Goal: Navigation & Orientation: Find specific page/section

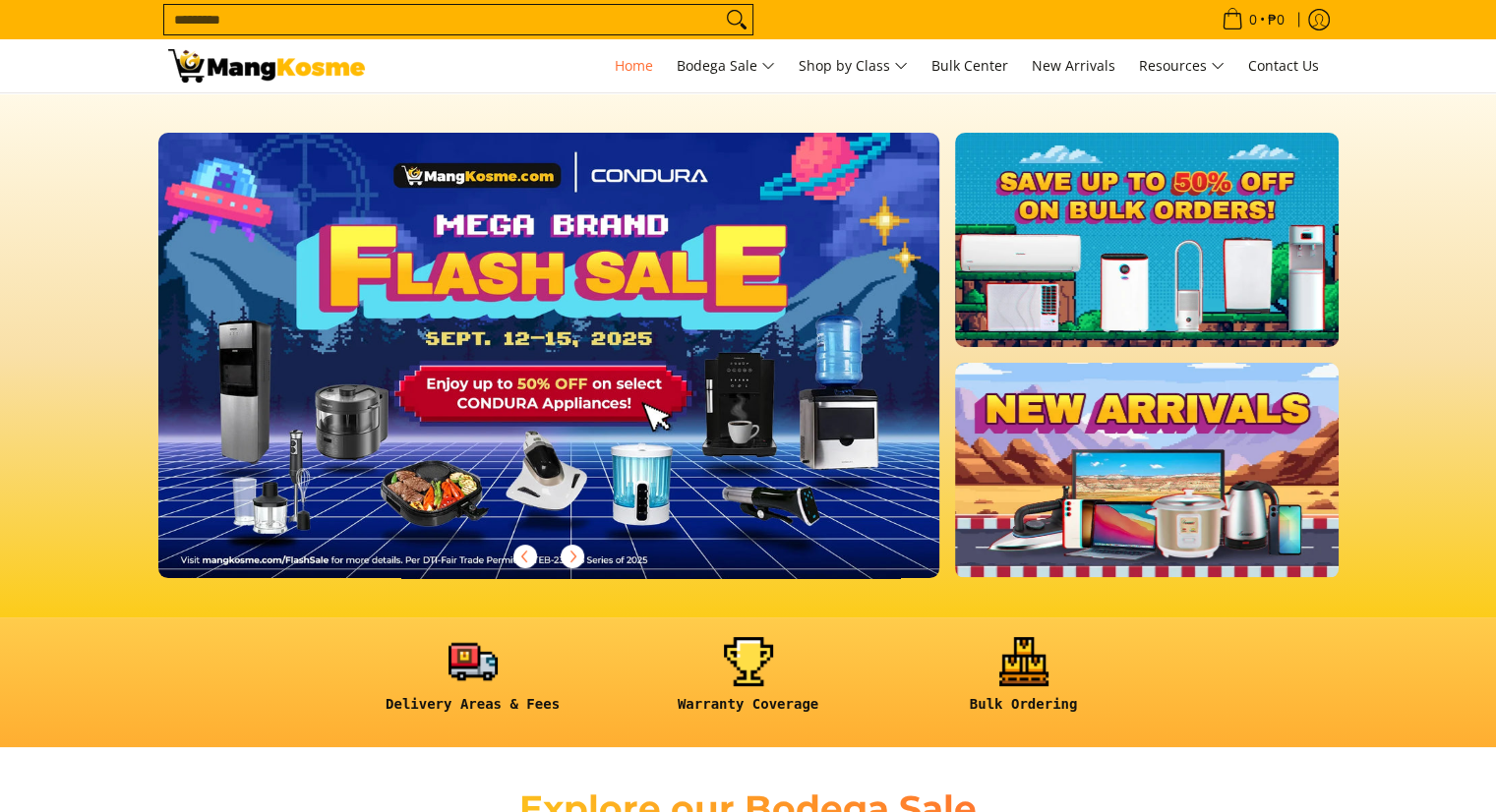
click at [636, 394] on img at bounding box center [549, 355] width 797 height 454
click at [549, 400] on img at bounding box center [549, 355] width 797 height 454
click at [549, 395] on img at bounding box center [549, 355] width 797 height 454
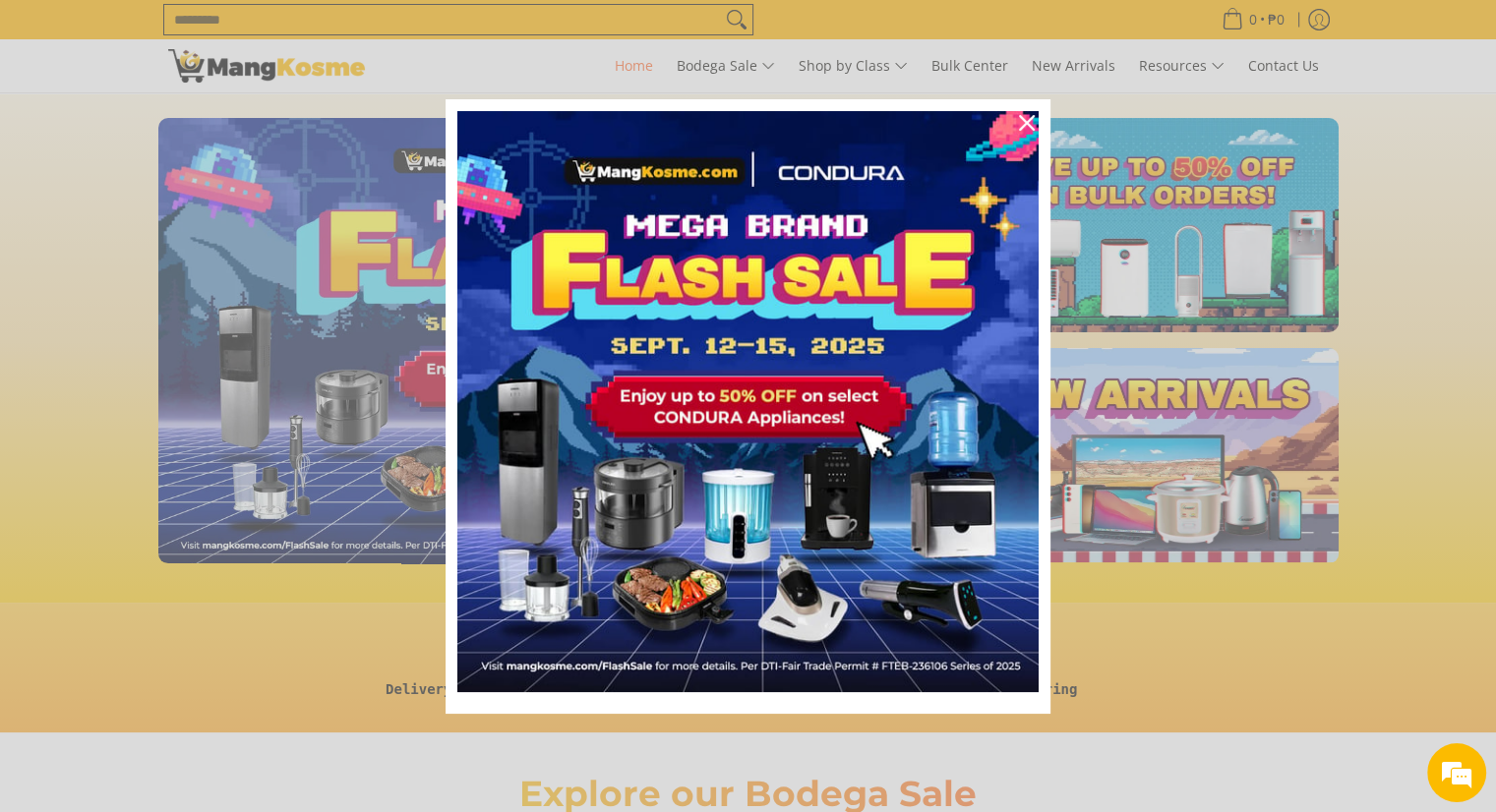
scroll to position [16, 0]
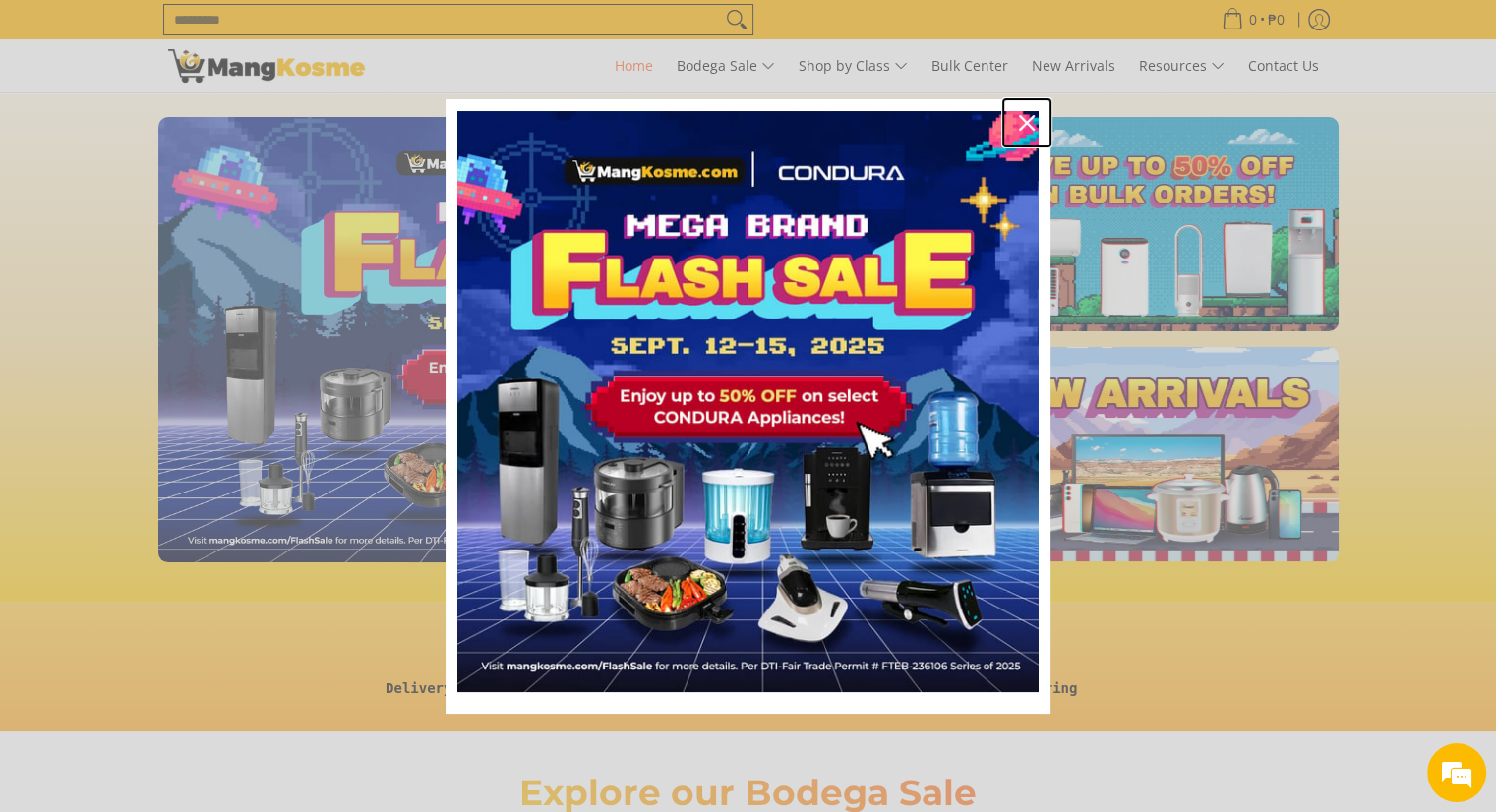
click at [1015, 127] on div "Close" at bounding box center [1027, 123] width 32 height 32
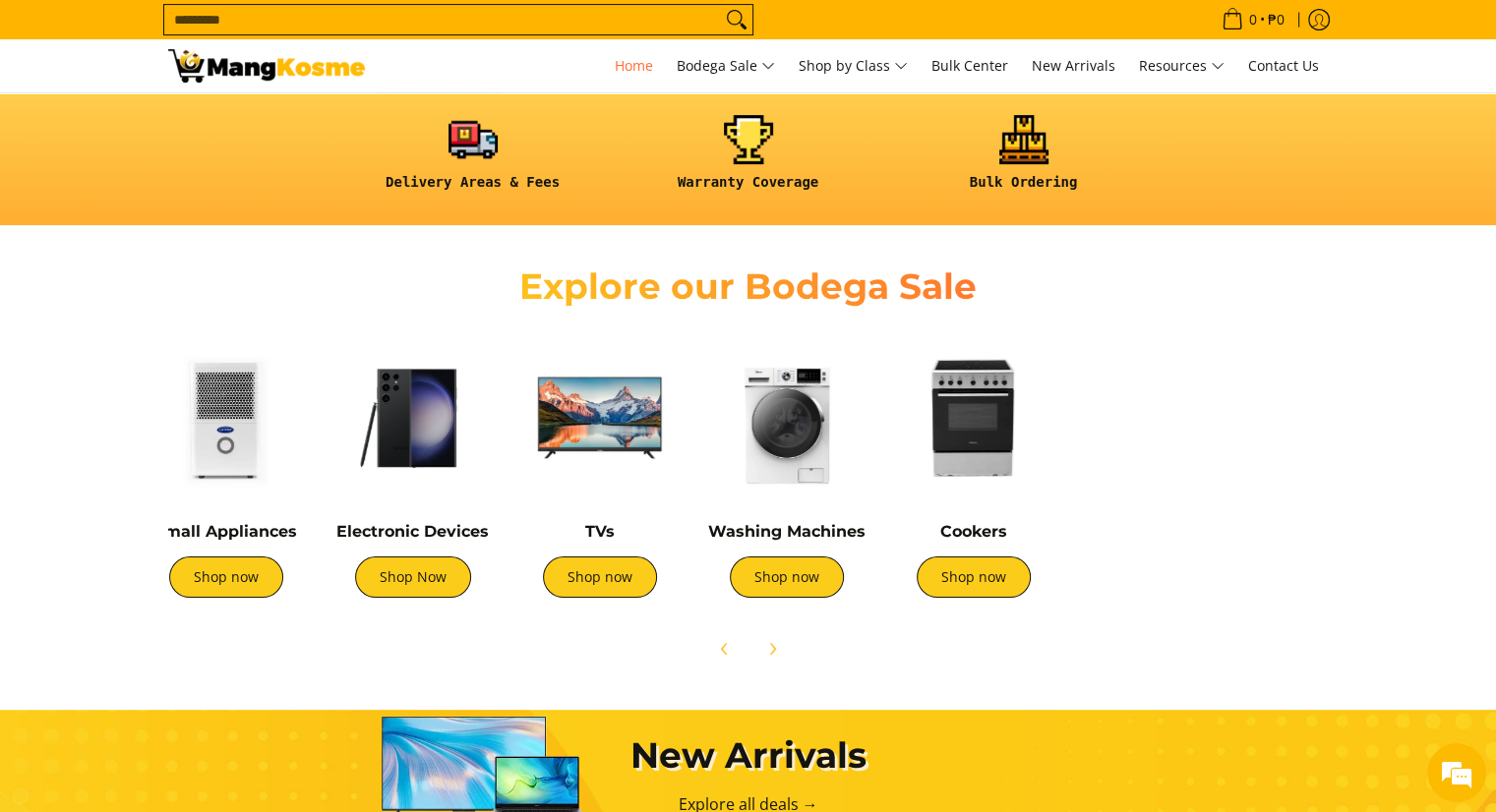
scroll to position [0, 401]
click at [586, 421] on img at bounding box center [598, 417] width 167 height 167
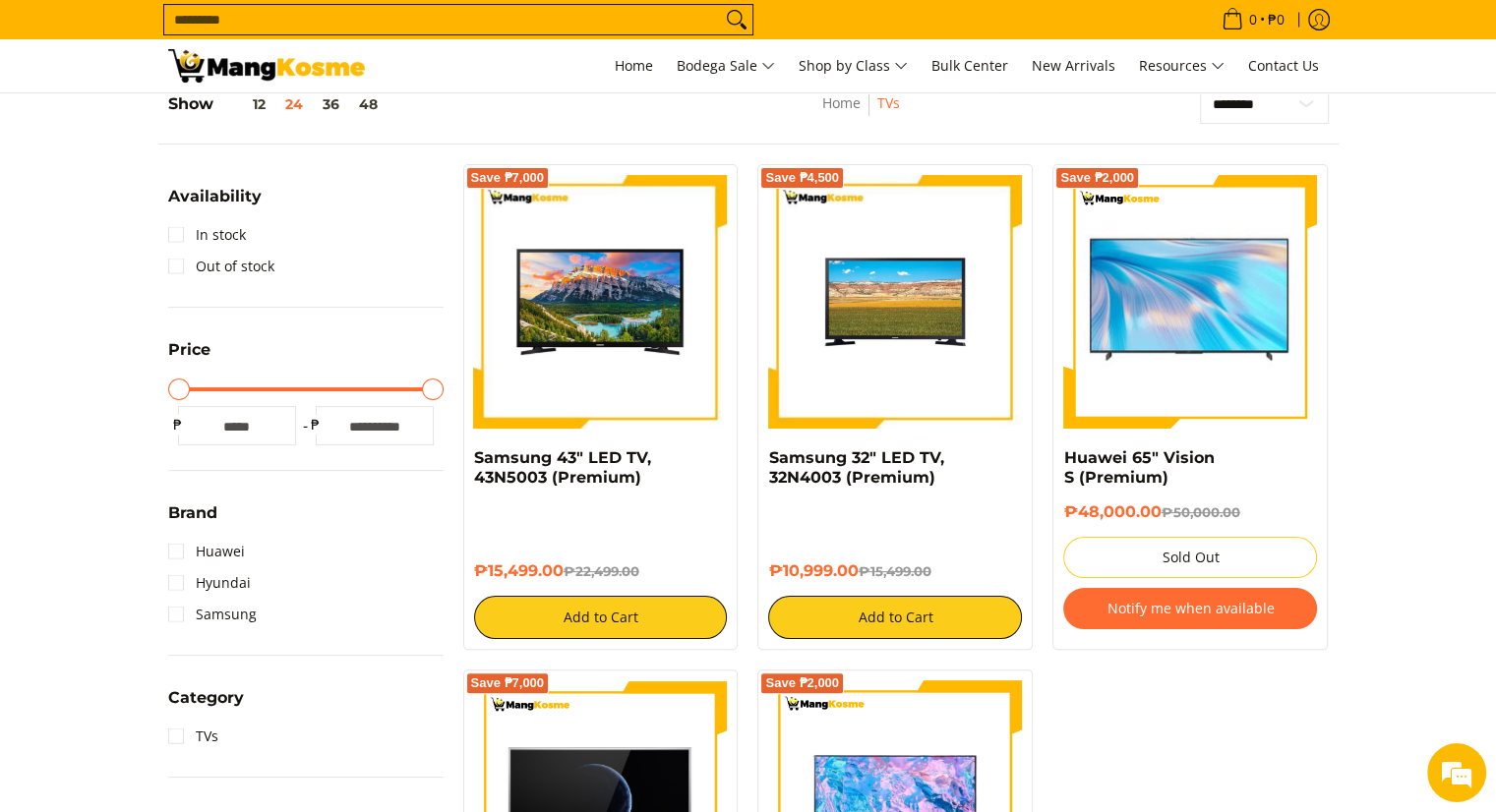
scroll to position [287, 0]
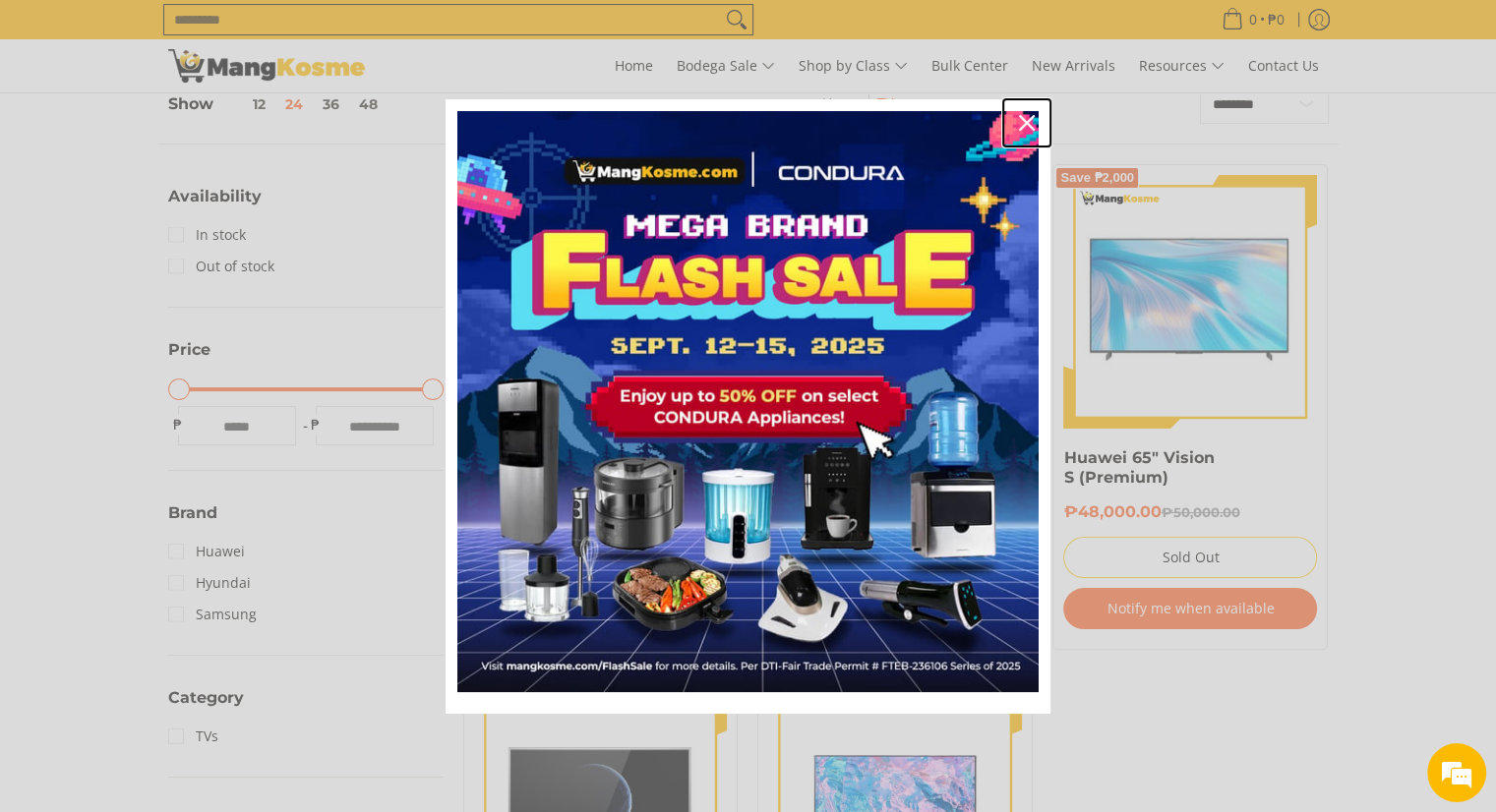
click at [1015, 124] on div "Close" at bounding box center [1027, 123] width 32 height 32
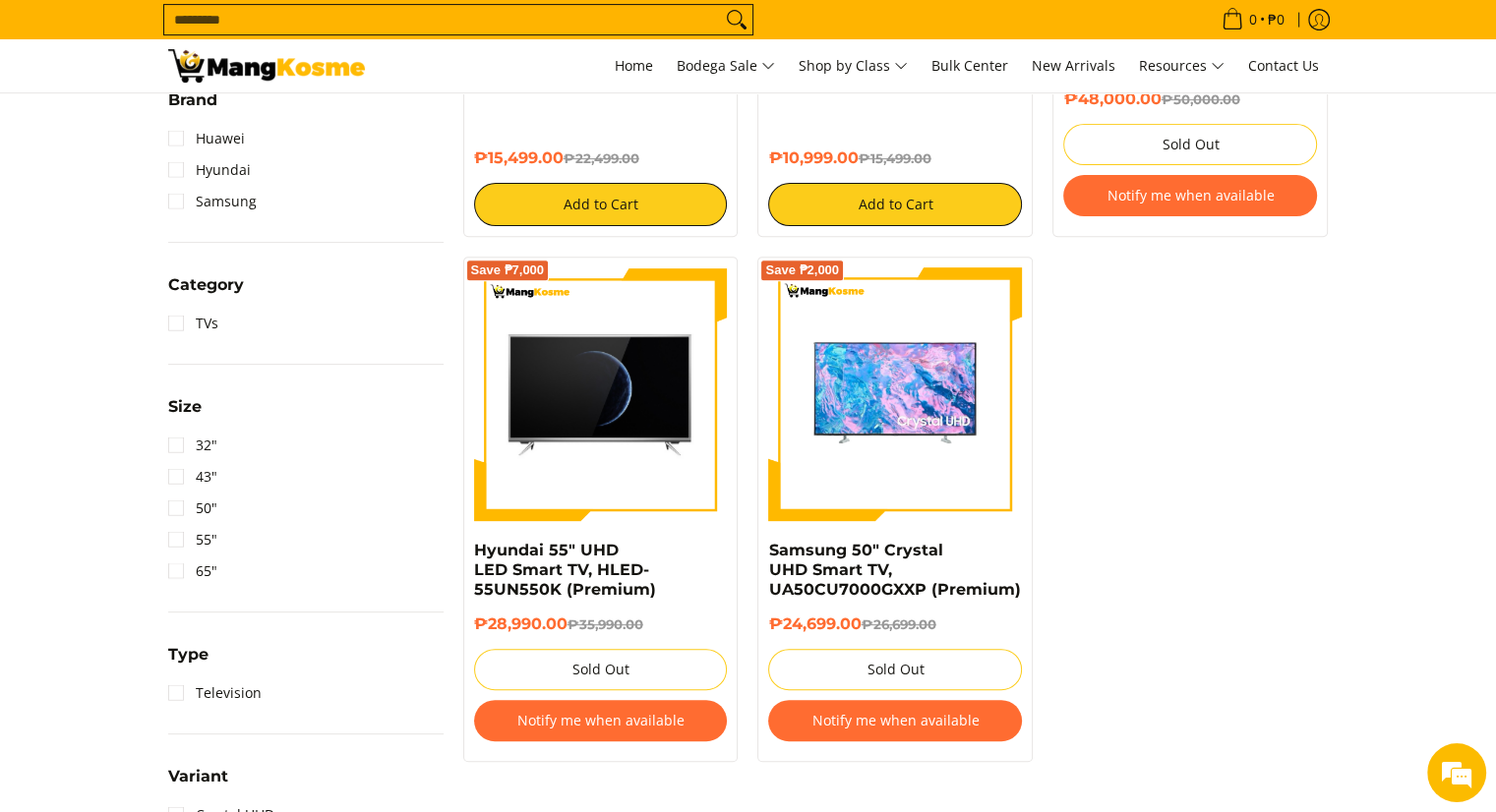
scroll to position [0, 0]
